Goal: Task Accomplishment & Management: Manage account settings

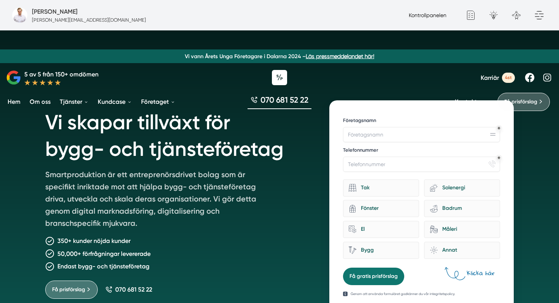
click at [428, 16] on link "Kontrollpanelen" at bounding box center [428, 15] width 38 height 6
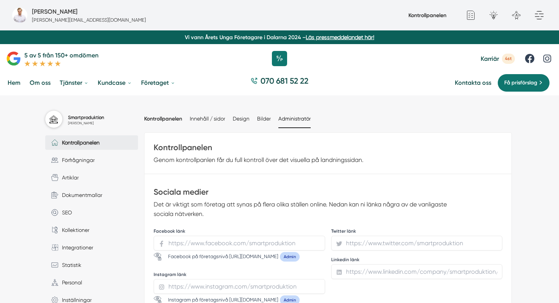
click at [292, 115] on li "Administratör" at bounding box center [294, 118] width 32 height 17
click at [293, 118] on link "Administratör" at bounding box center [294, 119] width 32 height 6
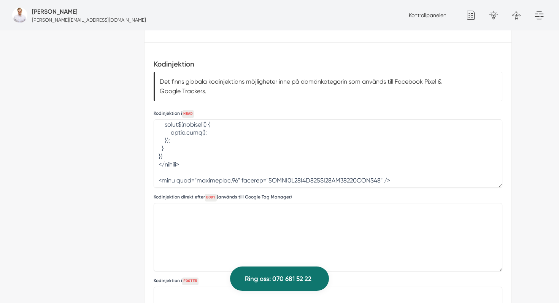
scroll to position [659, 0]
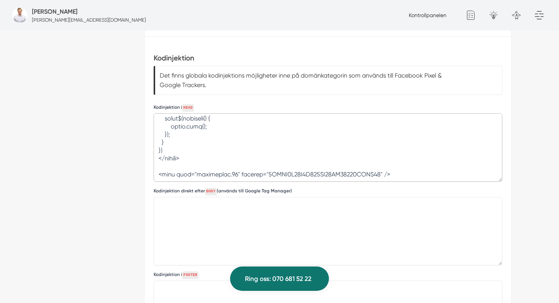
click at [395, 170] on textarea at bounding box center [328, 147] width 349 height 68
click at [397, 176] on textarea at bounding box center [328, 147] width 349 height 68
paste textarea "<script type="text/javascript"> (function(c,l,a,r,i,t,y){ c[a]=c[a]||function()…"
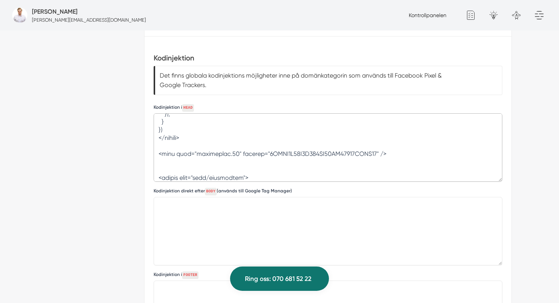
scroll to position [646, 0]
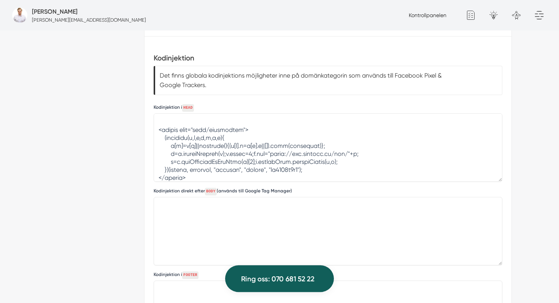
click at [283, 281] on span "Ring oss: 070 681 52 22" at bounding box center [277, 278] width 73 height 11
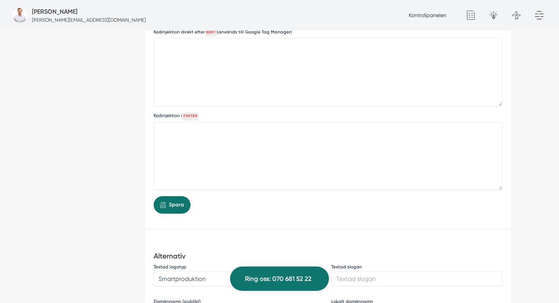
scroll to position [886, 0]
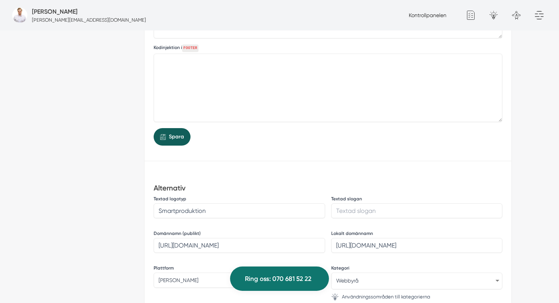
click at [175, 134] on span "Spara" at bounding box center [176, 137] width 15 height 8
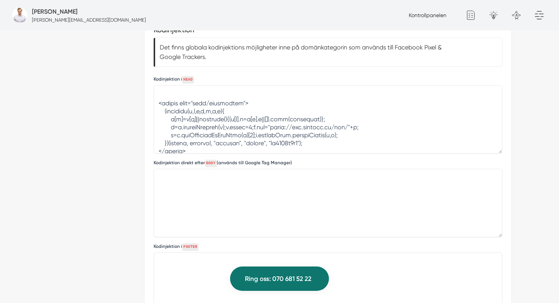
scroll to position [649, 0]
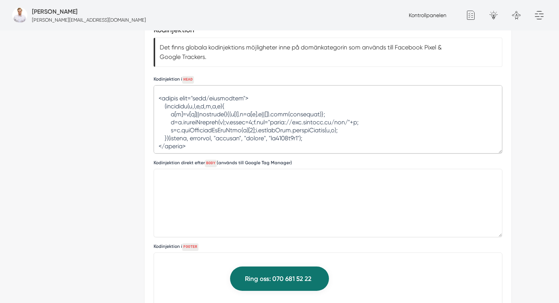
drag, startPoint x: 159, startPoint y: 97, endPoint x: 200, endPoint y: 145, distance: 62.8
click at [200, 145] on textarea at bounding box center [328, 119] width 349 height 68
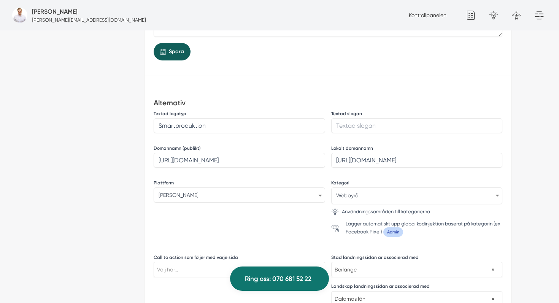
scroll to position [930, 0]
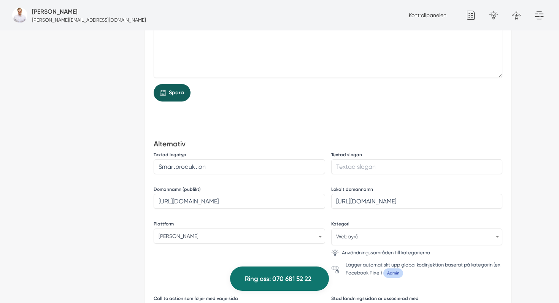
type textarea "<!-- Facebook Pixel Code --><script>!function(f,b,e,v,n,t,s){if(f.fbq)return;n=…"
click at [168, 99] on button "Spara" at bounding box center [172, 92] width 37 height 17
